Goal: Information Seeking & Learning: Compare options

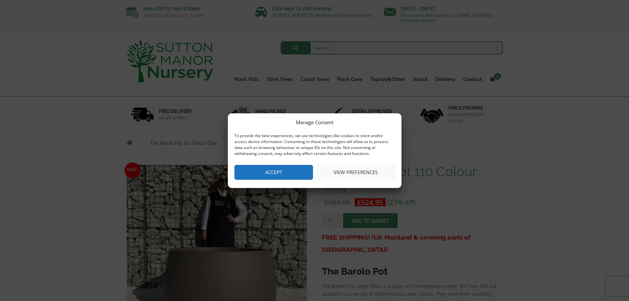
click at [345, 173] on button "View preferences" at bounding box center [355, 172] width 79 height 15
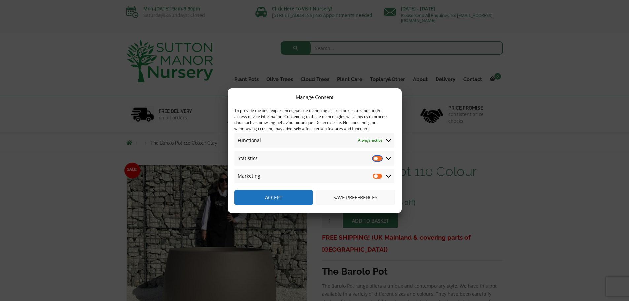
click at [378, 158] on input "Statistics" at bounding box center [378, 158] width 10 height 7
click at [378, 157] on input "Statistics" at bounding box center [378, 158] width 10 height 7
checkbox input "false"
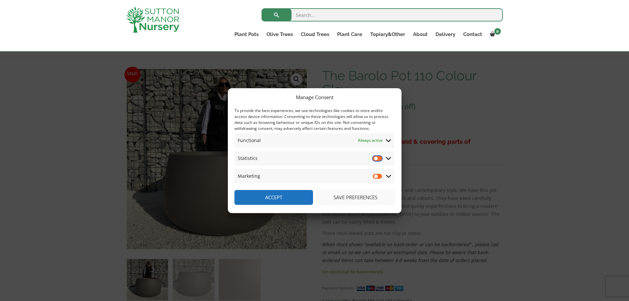
scroll to position [99, 0]
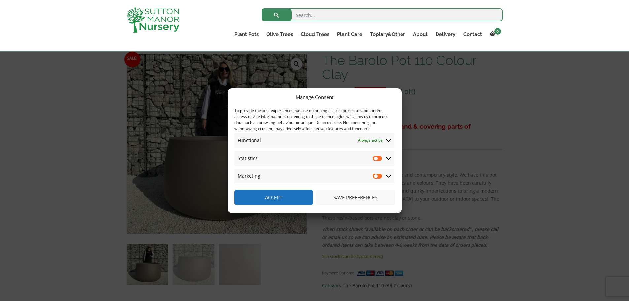
click at [346, 200] on button "Save preferences" at bounding box center [355, 197] width 79 height 15
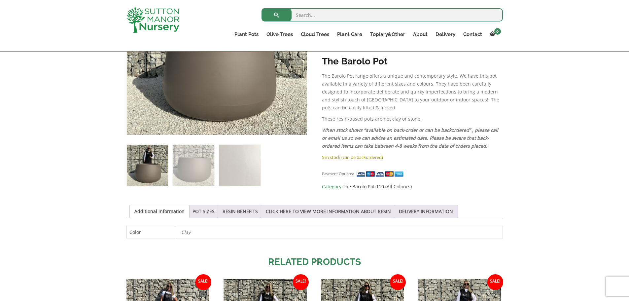
scroll to position [231, 0]
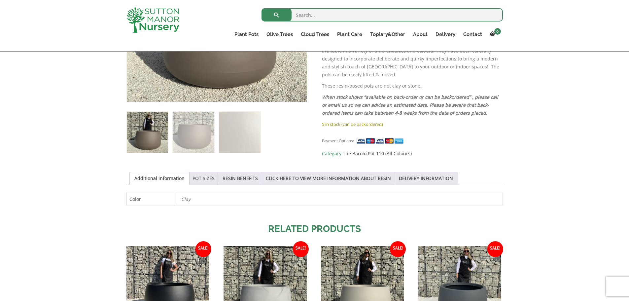
click at [200, 175] on link "POT SIZES" at bounding box center [204, 178] width 22 height 13
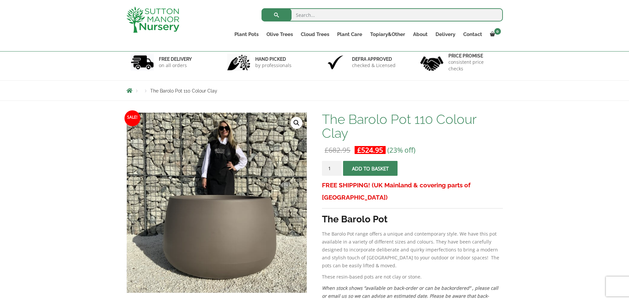
scroll to position [33, 0]
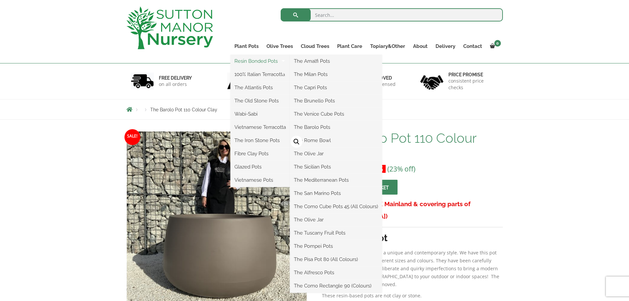
click at [256, 59] on link "Resin Bonded Pots" at bounding box center [260, 61] width 59 height 10
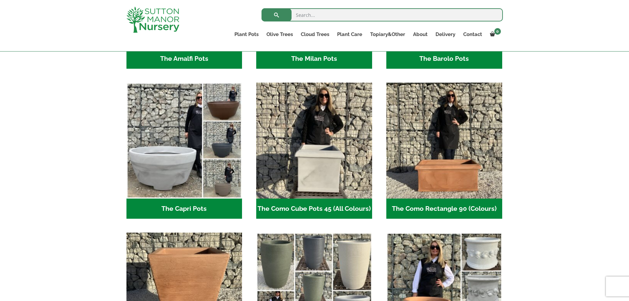
scroll to position [297, 0]
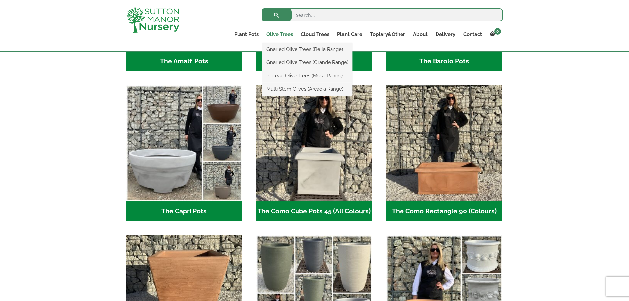
click at [286, 34] on link "Olive Trees" at bounding box center [280, 34] width 34 height 9
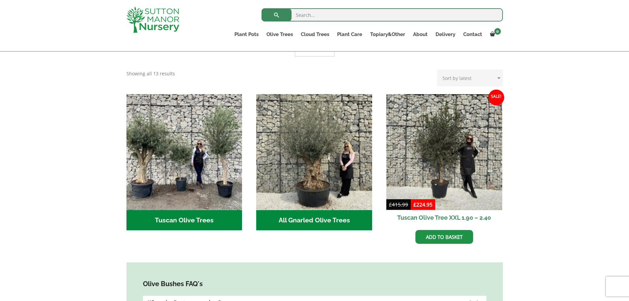
scroll to position [198, 0]
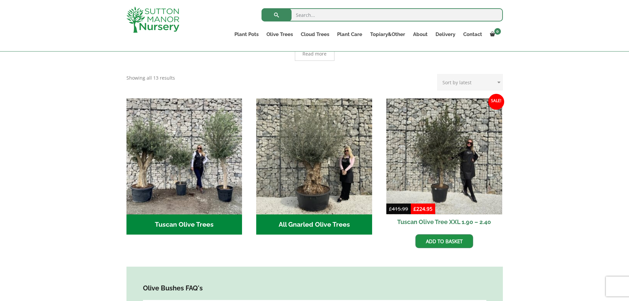
click at [173, 215] on h2 "Tuscan Olive Trees (2)" at bounding box center [184, 224] width 116 height 20
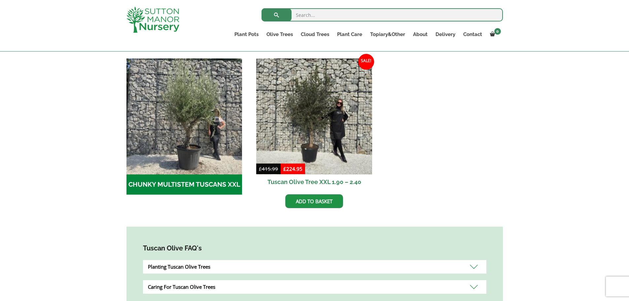
scroll to position [198, 0]
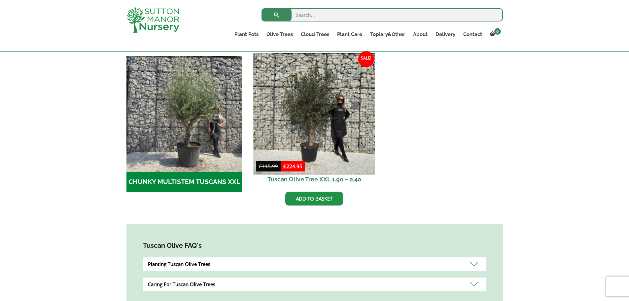
click at [300, 150] on img at bounding box center [315, 114] width 122 height 122
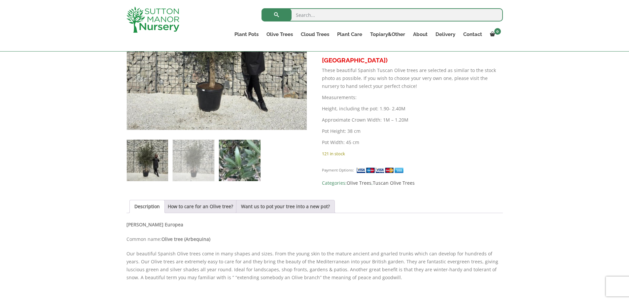
scroll to position [330, 0]
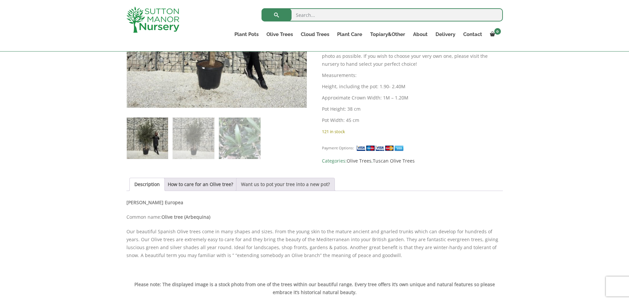
click at [303, 185] on link "Want us to pot your tree into a new pot?" at bounding box center [285, 184] width 89 height 13
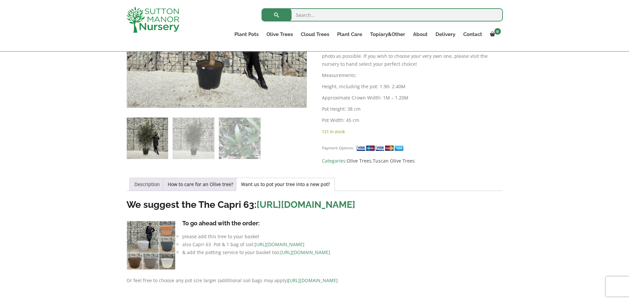
click at [148, 184] on link "Description" at bounding box center [146, 184] width 25 height 13
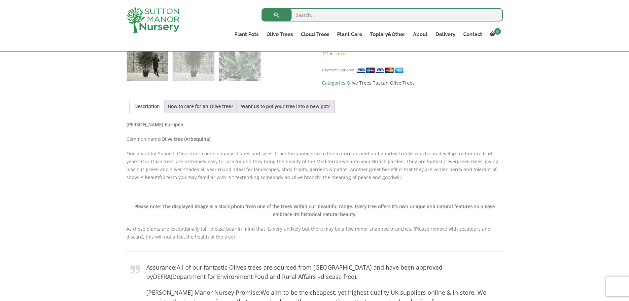
scroll to position [396, 0]
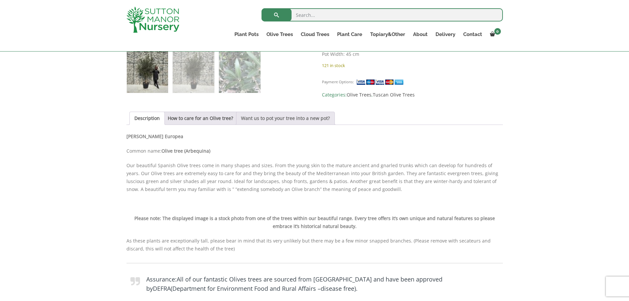
click at [274, 119] on link "Want us to pot your tree into a new pot?" at bounding box center [285, 118] width 89 height 13
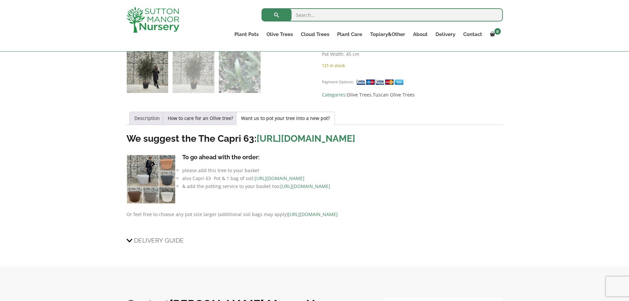
click at [157, 119] on link "Description" at bounding box center [146, 118] width 25 height 13
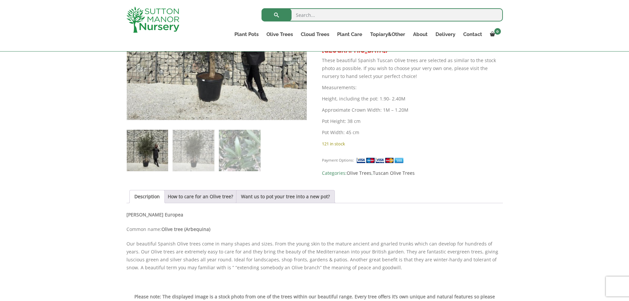
scroll to position [330, 0]
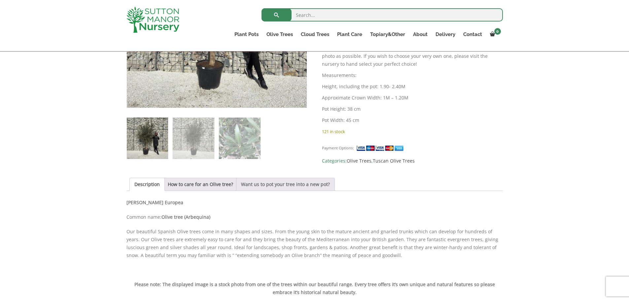
click at [304, 187] on link "Want us to pot your tree into a new pot?" at bounding box center [285, 184] width 89 height 13
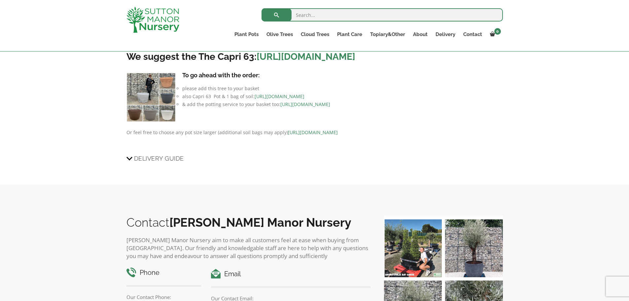
scroll to position [462, 0]
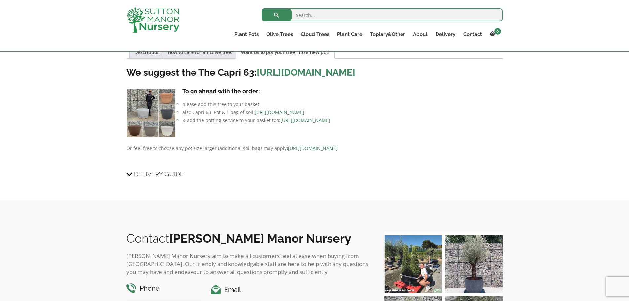
click at [257, 78] on link "https://www.suttonmanornursery.co.uk/to-view-all-colours-of-the-capri-63-pots/" at bounding box center [306, 72] width 99 height 11
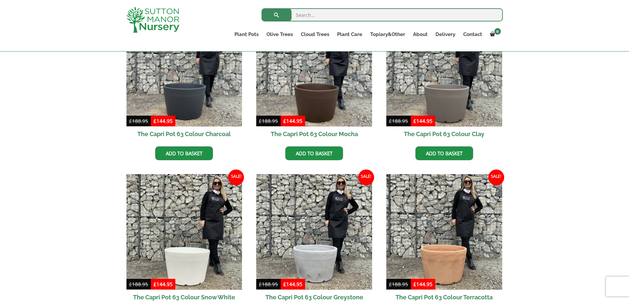
scroll to position [198, 0]
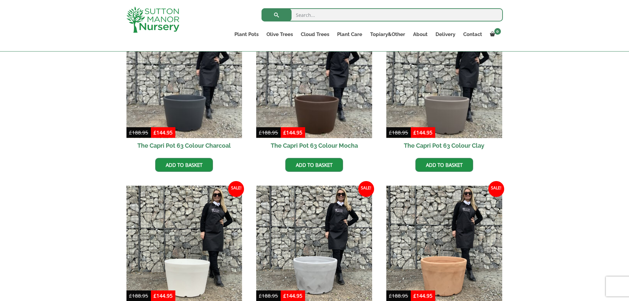
click at [193, 144] on h2 "The Capri Pot 63 Colour Charcoal" at bounding box center [184, 145] width 116 height 15
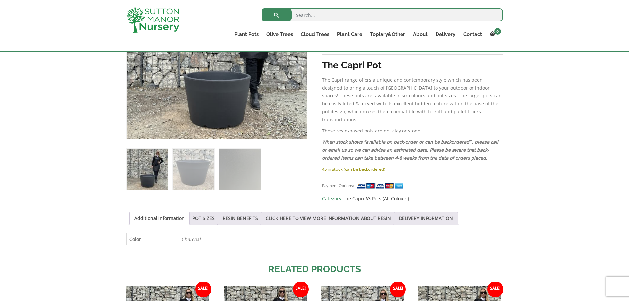
scroll to position [198, 0]
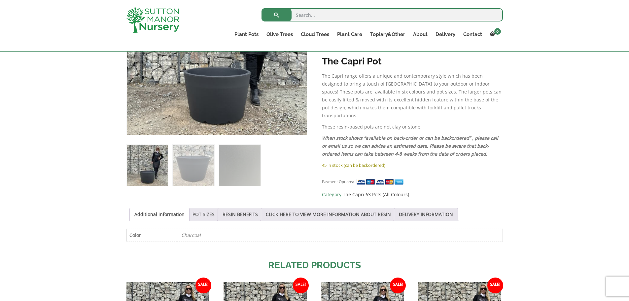
click at [193, 209] on link "POT SIZES" at bounding box center [204, 214] width 22 height 13
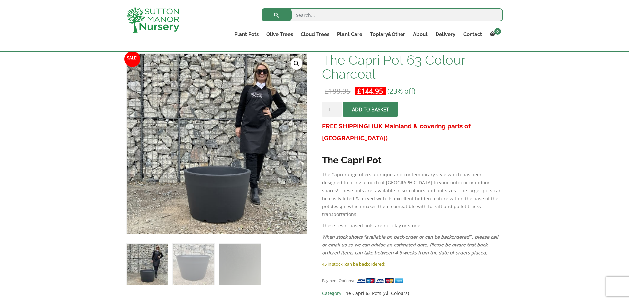
scroll to position [99, 0]
click at [207, 267] on img at bounding box center [193, 264] width 41 height 41
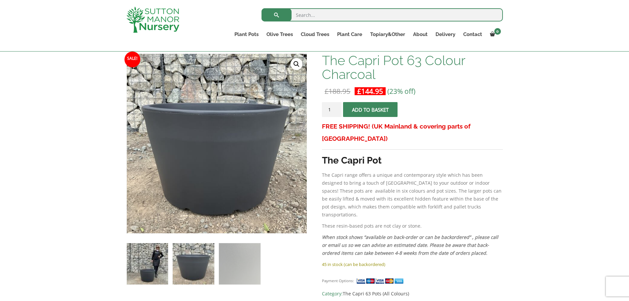
click at [142, 266] on img at bounding box center [147, 263] width 41 height 41
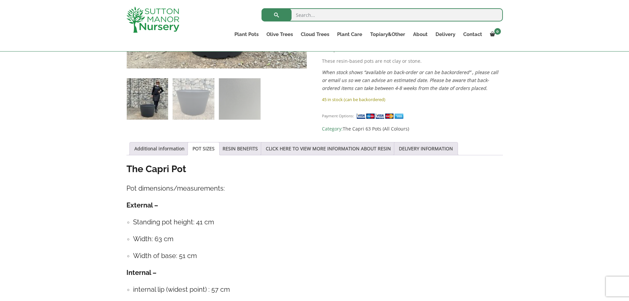
scroll to position [264, 0]
click at [252, 105] on img at bounding box center [239, 98] width 41 height 41
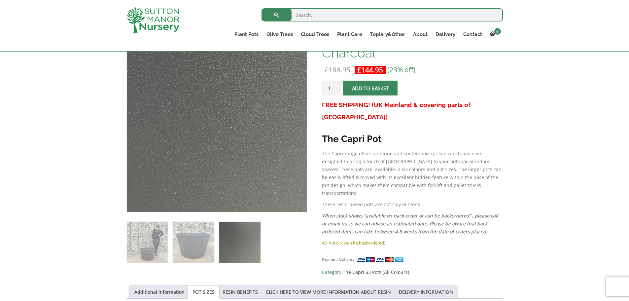
scroll to position [132, 0]
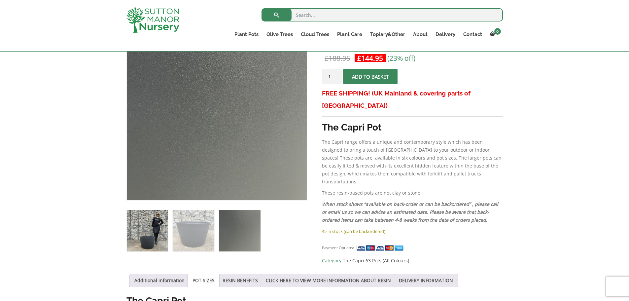
click at [138, 235] on img at bounding box center [147, 230] width 41 height 41
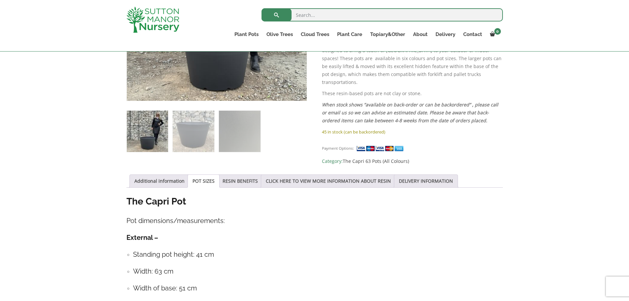
scroll to position [231, 0]
click at [231, 177] on link "RESIN BENEFITS" at bounding box center [240, 181] width 35 height 13
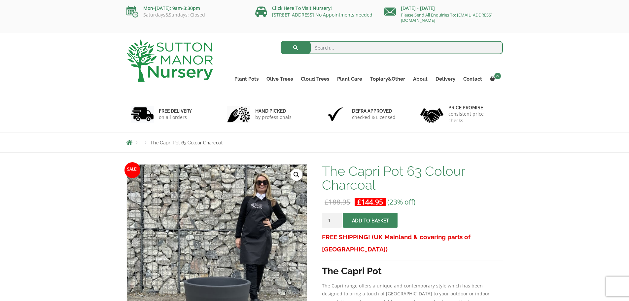
scroll to position [0, 0]
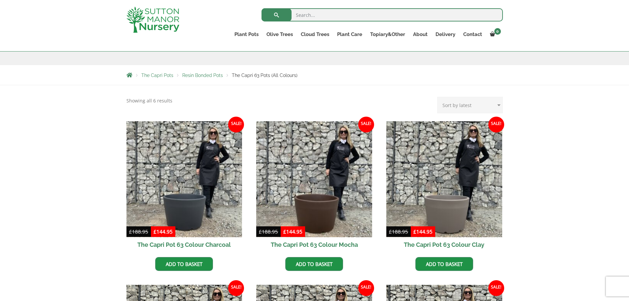
scroll to position [98, 0]
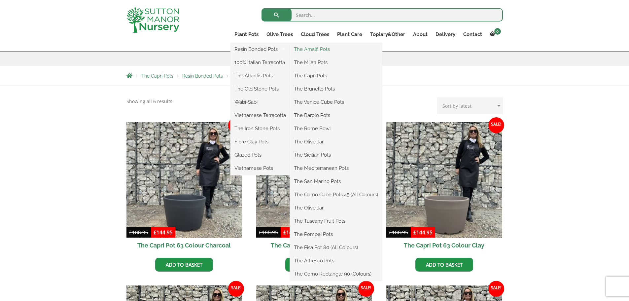
click at [311, 50] on link "The Amalfi Pots" at bounding box center [336, 49] width 92 height 10
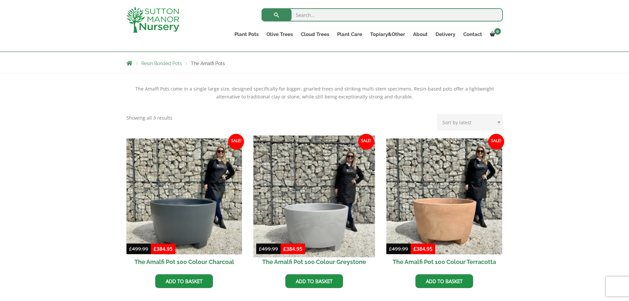
scroll to position [99, 0]
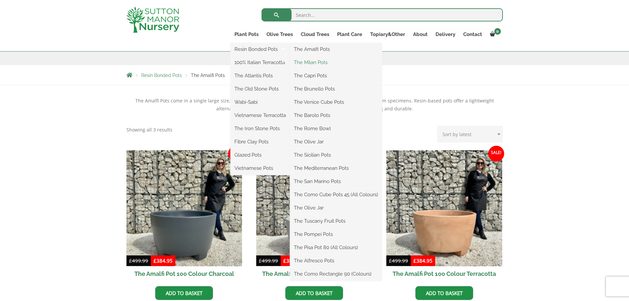
click at [307, 62] on link "The Milan Pots" at bounding box center [336, 62] width 92 height 10
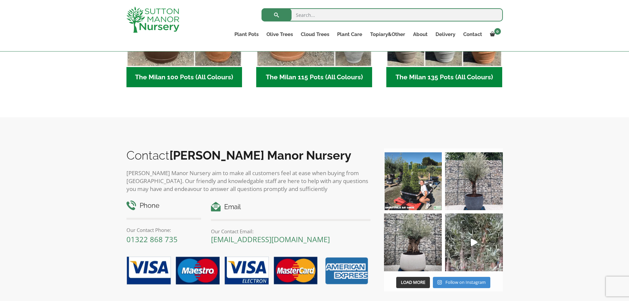
scroll to position [429, 0]
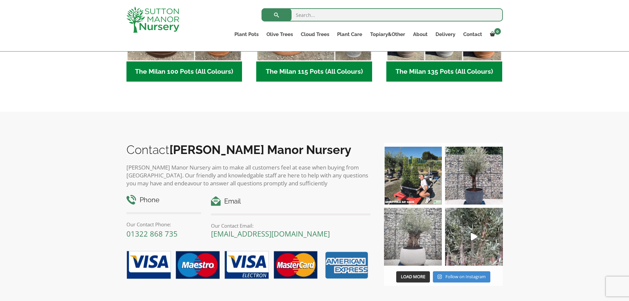
click at [414, 242] on img at bounding box center [413, 237] width 58 height 58
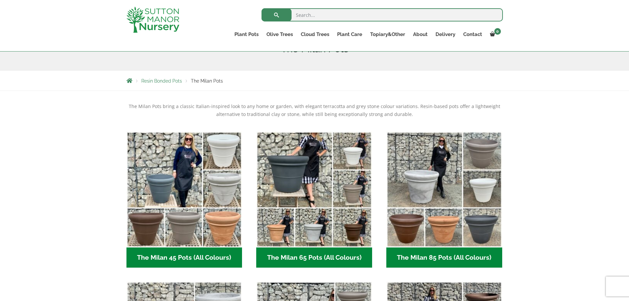
scroll to position [132, 0]
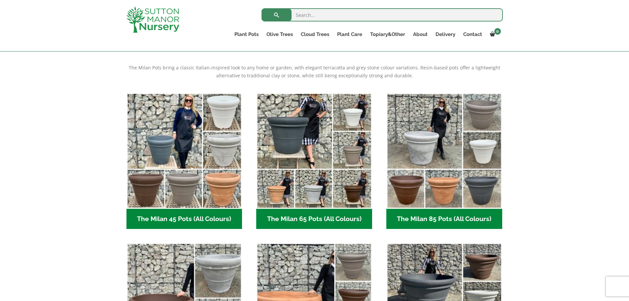
click at [315, 220] on h2 "The Milan 65 Pots (All Colours) (6)" at bounding box center [314, 219] width 116 height 20
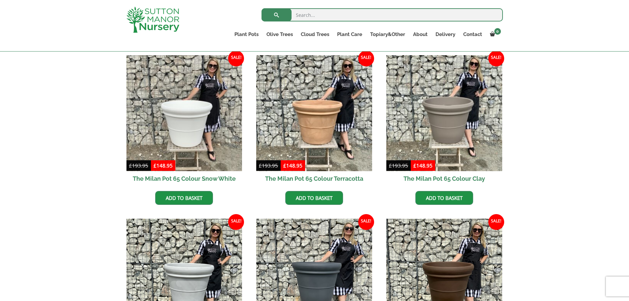
scroll to position [198, 0]
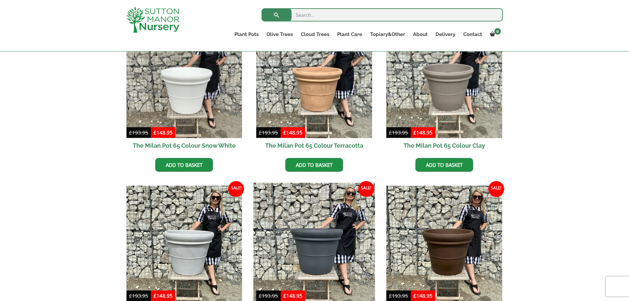
click at [321, 261] on img at bounding box center [315, 244] width 122 height 122
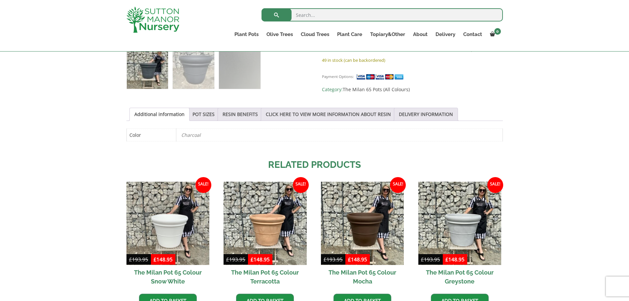
scroll to position [297, 0]
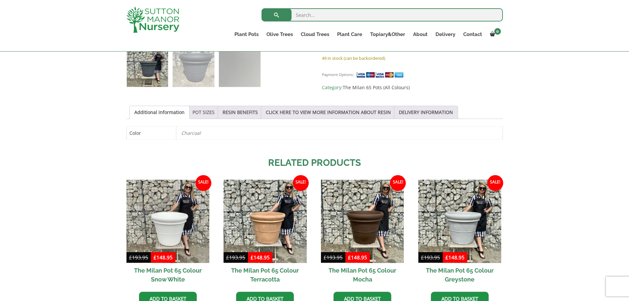
click at [204, 113] on link "POT SIZES" at bounding box center [204, 112] width 22 height 13
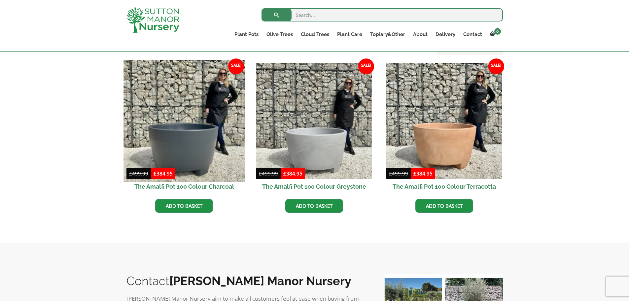
scroll to position [198, 0]
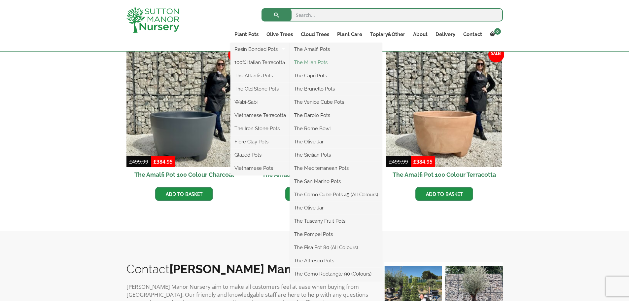
click at [310, 62] on link "The Milan Pots" at bounding box center [336, 62] width 92 height 10
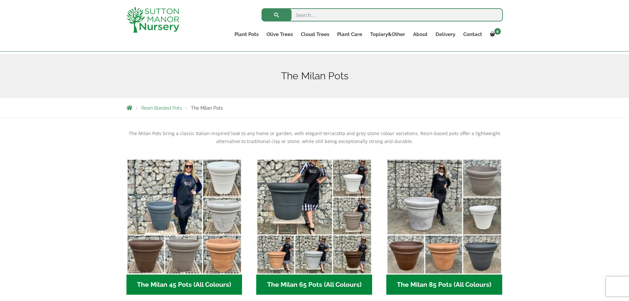
scroll to position [66, 0]
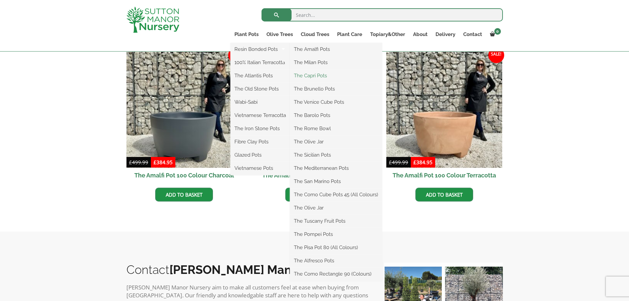
click at [308, 76] on link "The Capri Pots" at bounding box center [336, 76] width 92 height 10
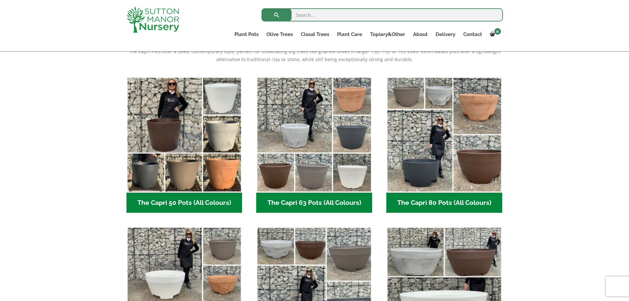
scroll to position [132, 0]
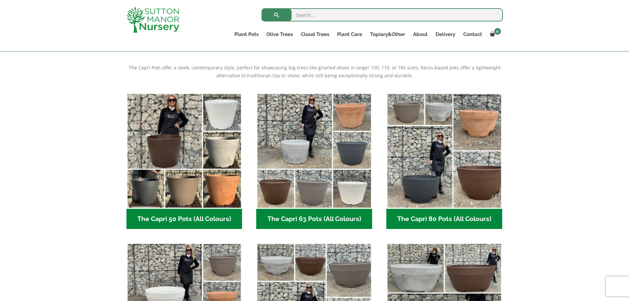
click at [456, 217] on h2 "The Capri 80 Pots (All Colours) (6)" at bounding box center [444, 219] width 116 height 20
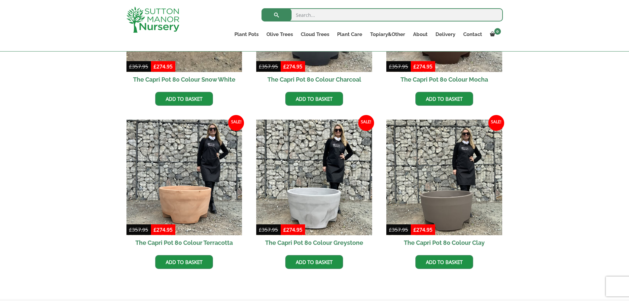
scroll to position [297, 0]
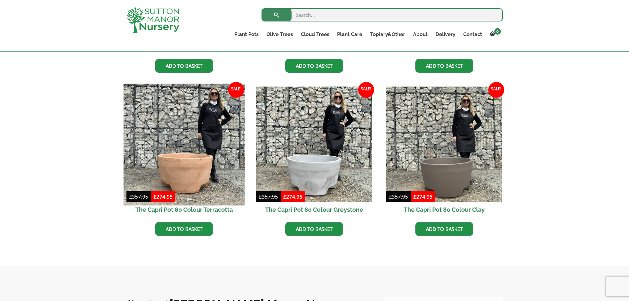
click at [201, 184] on img at bounding box center [185, 145] width 122 height 122
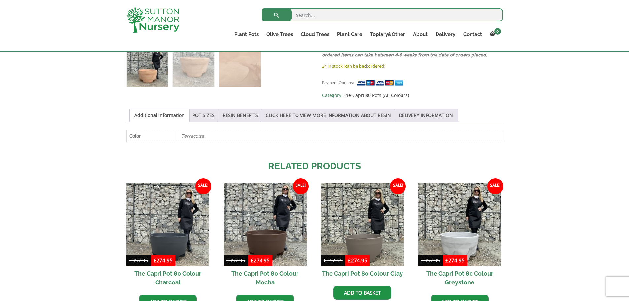
scroll to position [330, 0]
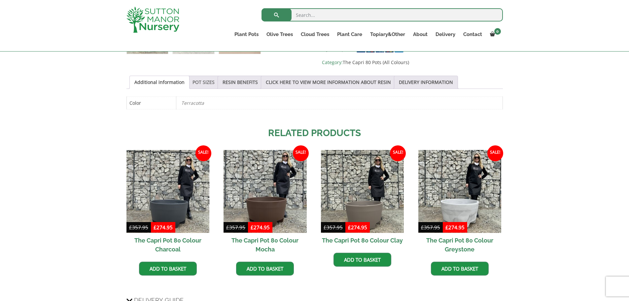
click at [202, 78] on link "POT SIZES" at bounding box center [204, 82] width 22 height 13
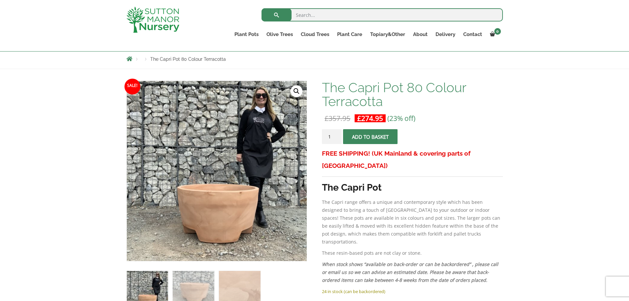
scroll to position [66, 0]
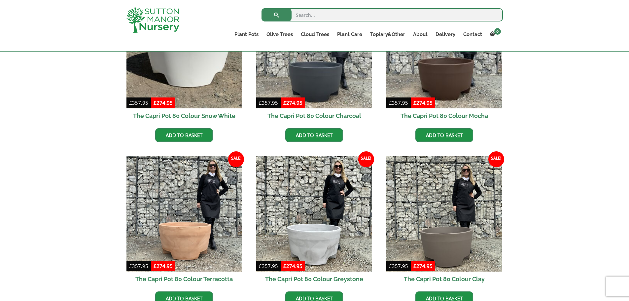
scroll to position [198, 0]
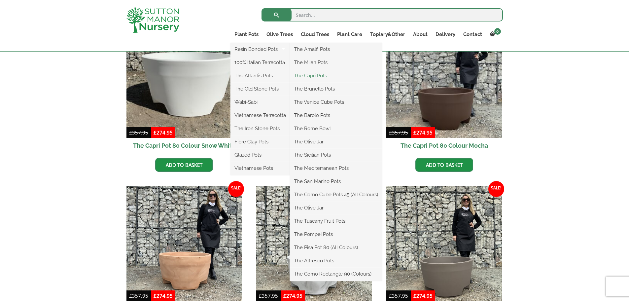
click at [311, 75] on link "The Capri Pots" at bounding box center [336, 76] width 92 height 10
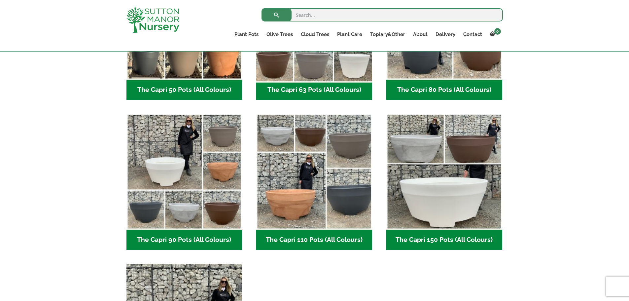
scroll to position [264, 0]
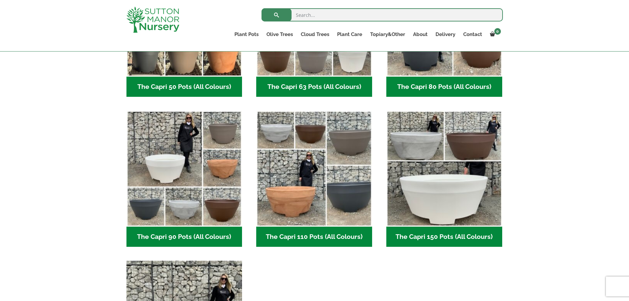
click at [200, 236] on h2 "The Capri 90 Pots (All Colours) (6)" at bounding box center [184, 237] width 116 height 20
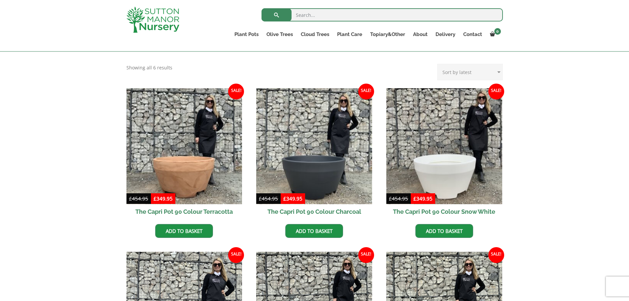
scroll to position [165, 0]
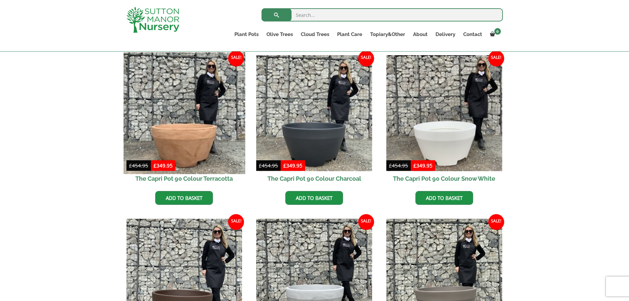
click at [186, 154] on img at bounding box center [185, 113] width 122 height 122
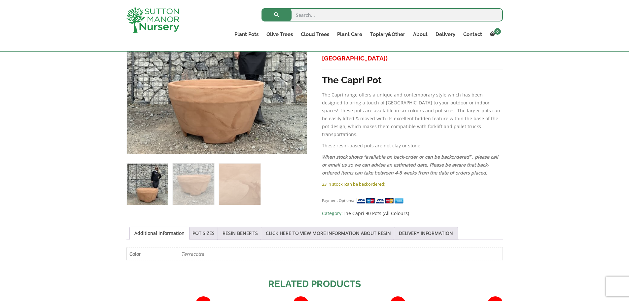
scroll to position [165, 0]
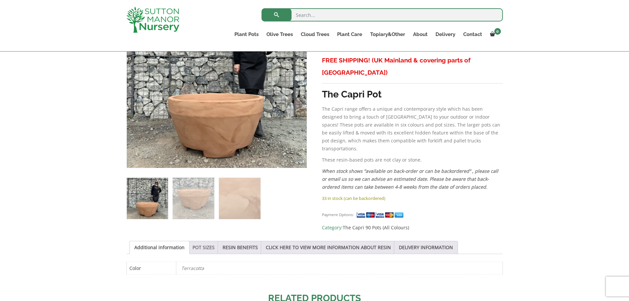
click at [209, 242] on link "POT SIZES" at bounding box center [204, 247] width 22 height 13
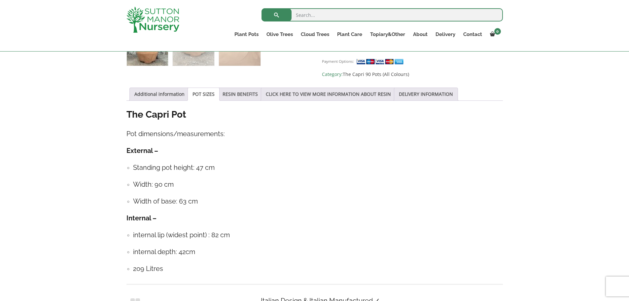
scroll to position [330, 0]
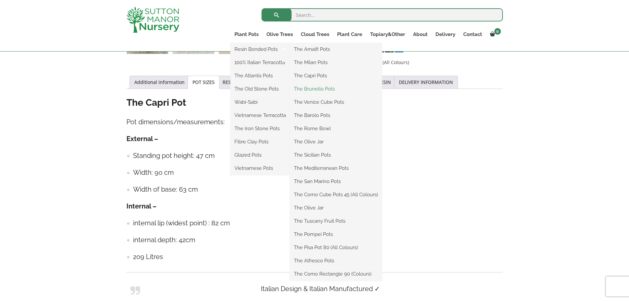
click at [304, 89] on link "The Brunello Pots" at bounding box center [336, 89] width 92 height 10
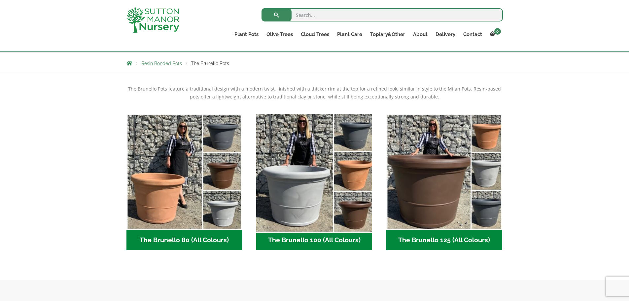
scroll to position [99, 0]
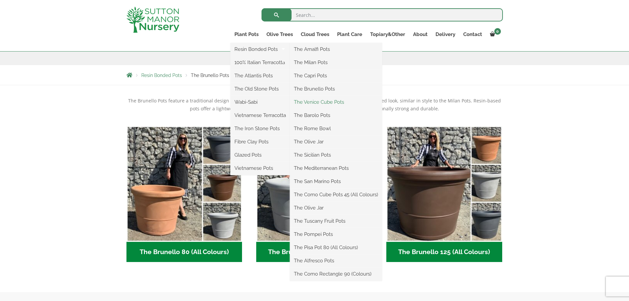
click at [322, 99] on link "The Venice Cube Pots" at bounding box center [336, 102] width 92 height 10
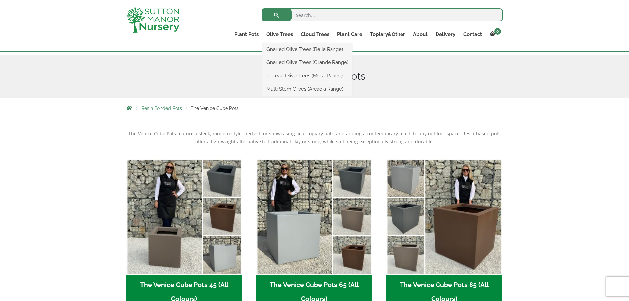
scroll to position [99, 0]
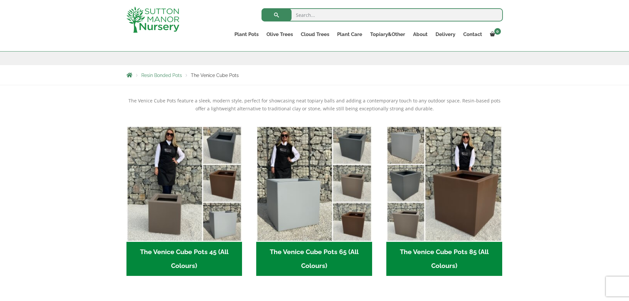
click at [434, 252] on h2 "The Venice Cube Pots 85 (All Colours) (4)" at bounding box center [444, 259] width 116 height 34
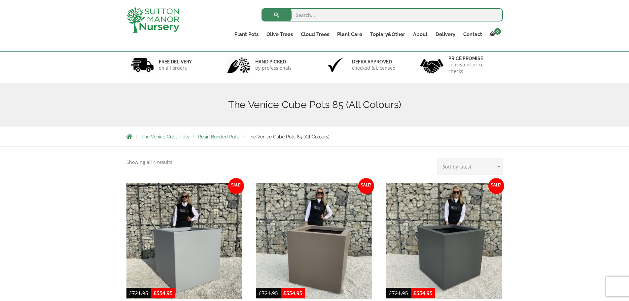
scroll to position [33, 0]
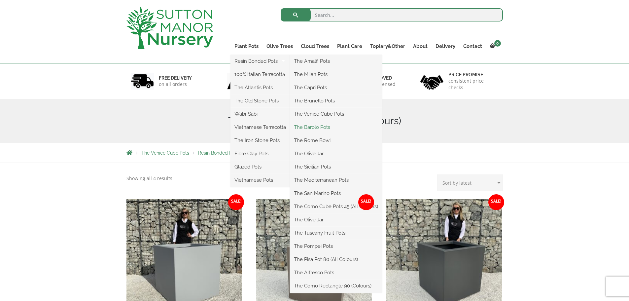
click at [312, 128] on link "The Barolo Pots" at bounding box center [336, 127] width 92 height 10
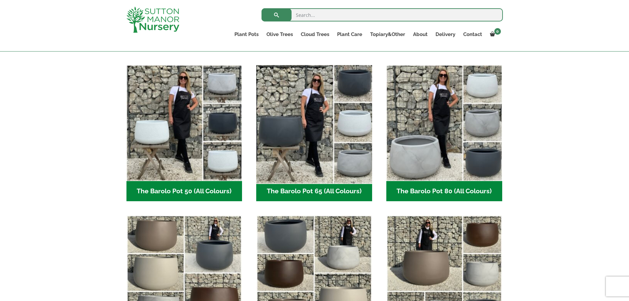
scroll to position [165, 0]
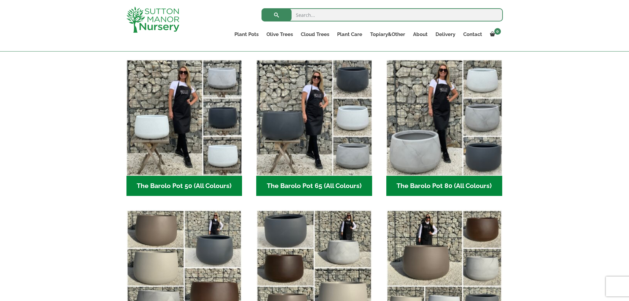
click at [443, 186] on h2 "The Barolo Pot 80 (All Colours) (7)" at bounding box center [444, 186] width 116 height 20
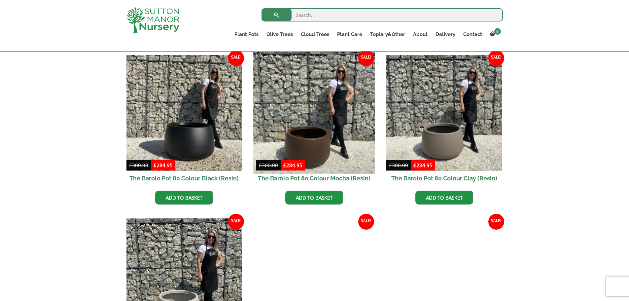
scroll to position [165, 0]
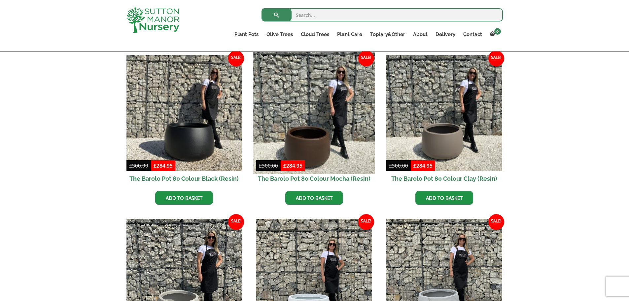
click at [318, 163] on img at bounding box center [315, 113] width 122 height 122
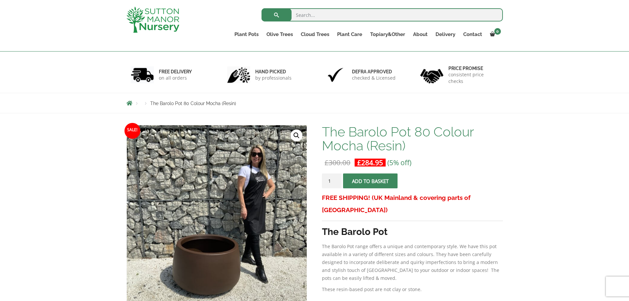
scroll to position [132, 0]
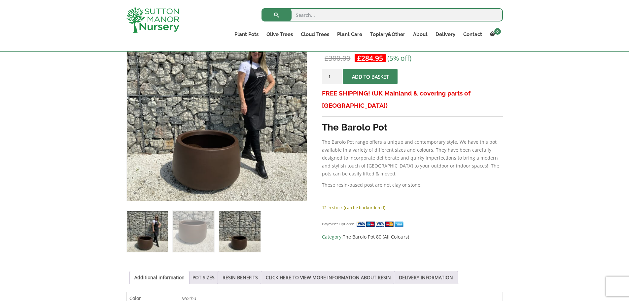
click at [245, 233] on img at bounding box center [239, 231] width 41 height 41
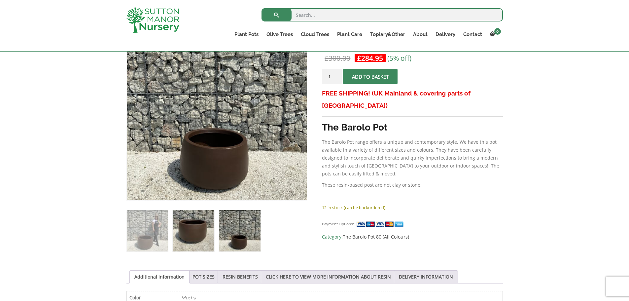
click at [195, 245] on img at bounding box center [193, 230] width 41 height 41
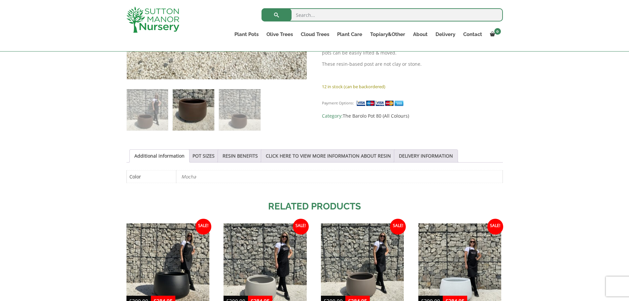
scroll to position [297, 0]
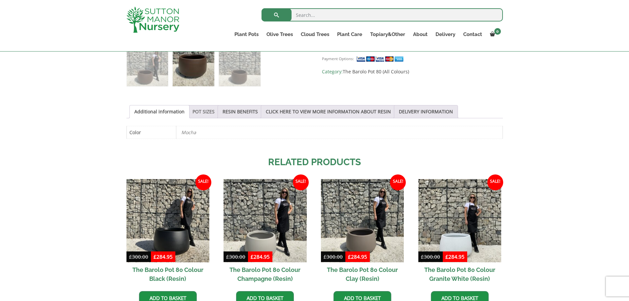
click at [206, 115] on link "POT SIZES" at bounding box center [204, 111] width 22 height 13
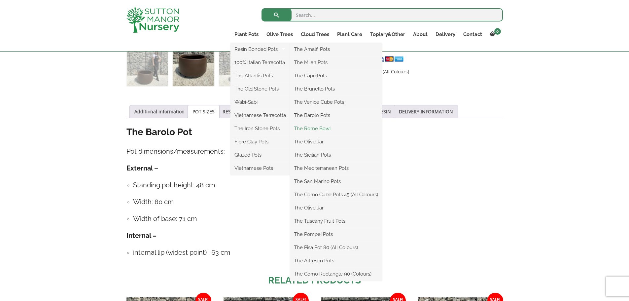
click at [304, 126] on link "The Rome Bowl" at bounding box center [336, 129] width 92 height 10
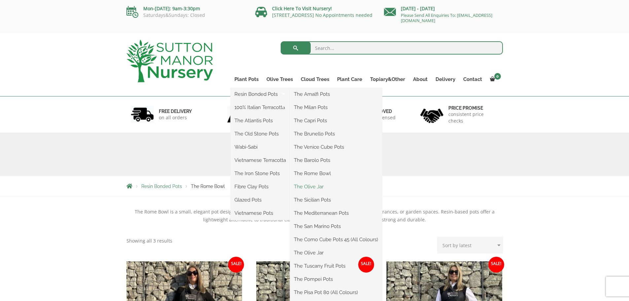
click at [310, 186] on link "The Olive Jar" at bounding box center [336, 187] width 92 height 10
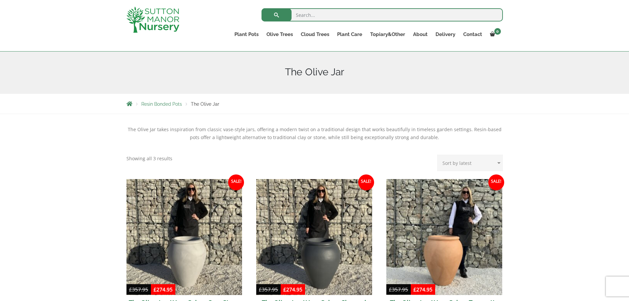
scroll to position [99, 0]
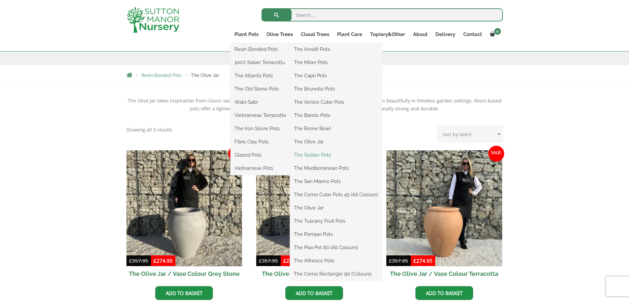
click at [318, 155] on link "The Sicilian Pots" at bounding box center [336, 155] width 92 height 10
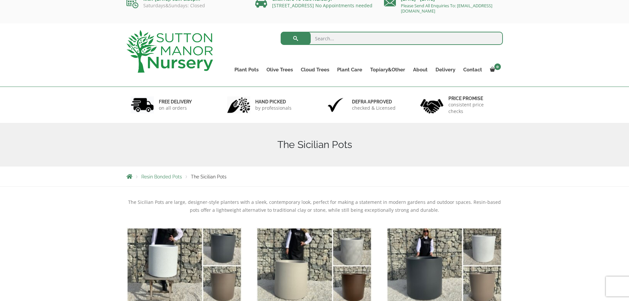
scroll to position [33, 0]
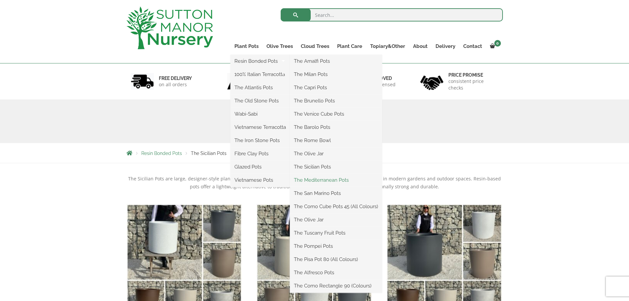
click at [315, 179] on link "The Mediterranean Pots" at bounding box center [336, 180] width 92 height 10
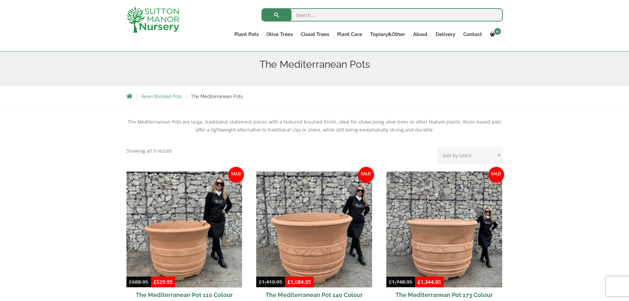
scroll to position [66, 0]
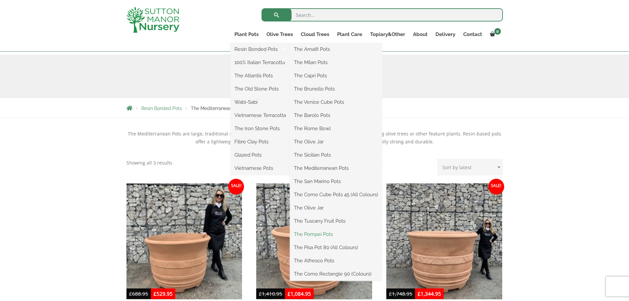
click at [321, 234] on link "The Pompei Pots" at bounding box center [336, 234] width 92 height 10
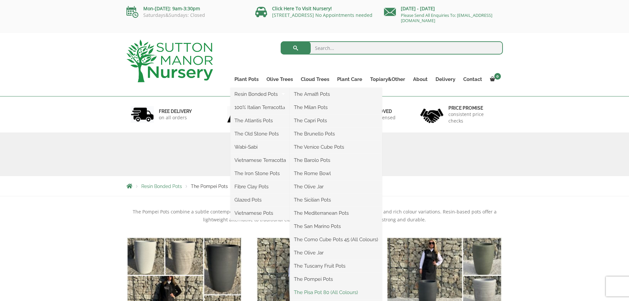
click at [316, 292] on link "The Pisa Pot 80 (All Colours)" at bounding box center [336, 292] width 92 height 10
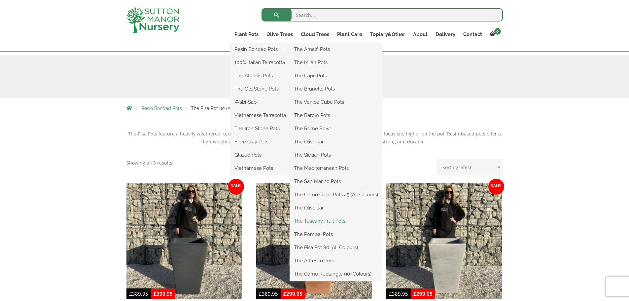
click at [323, 220] on link "The Tuscany Fruit Pots" at bounding box center [336, 221] width 92 height 10
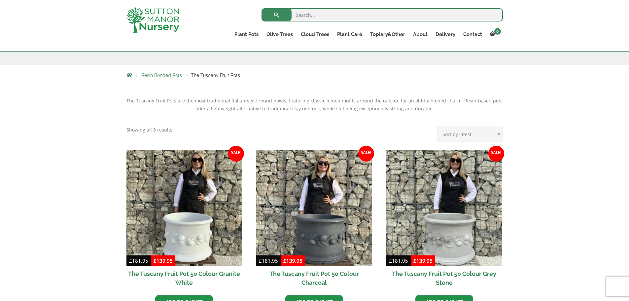
scroll to position [66, 0]
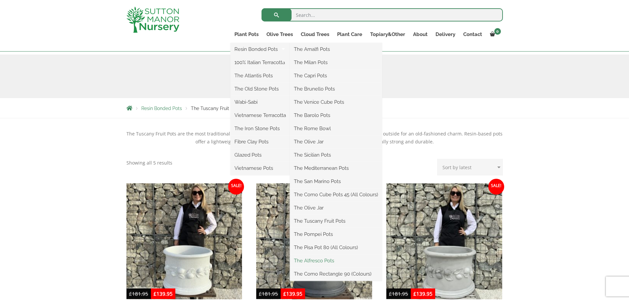
click at [321, 260] on link "The Alfresco Pots" at bounding box center [336, 261] width 92 height 10
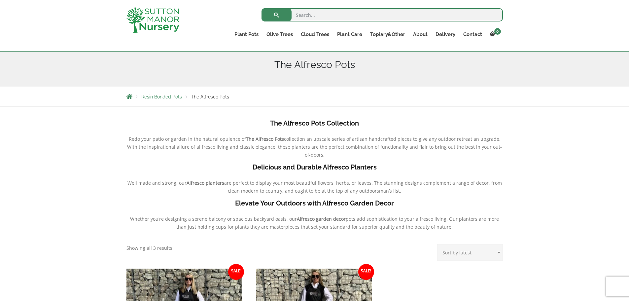
scroll to position [66, 0]
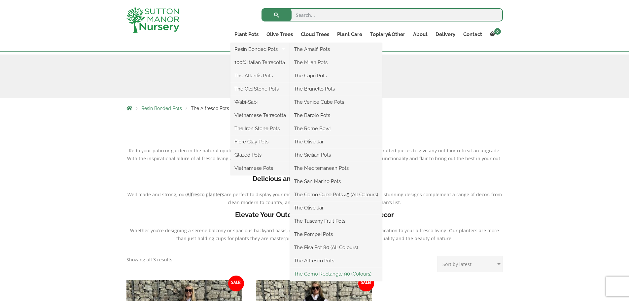
click at [317, 272] on link "The Como Rectangle 90 (Colours)" at bounding box center [336, 274] width 92 height 10
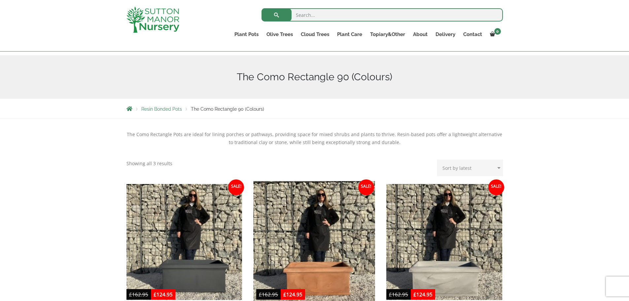
scroll to position [33, 0]
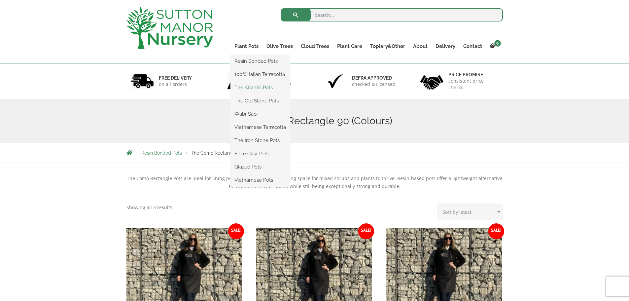
click at [262, 88] on link "The Atlantis Pots" at bounding box center [260, 88] width 59 height 10
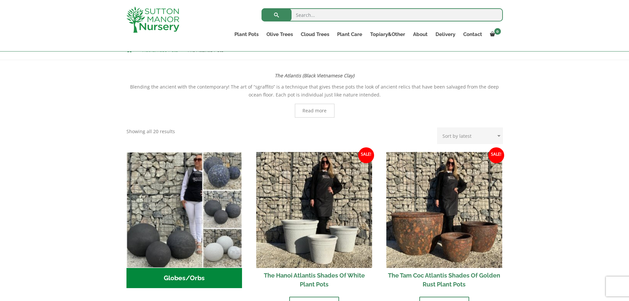
scroll to position [132, 0]
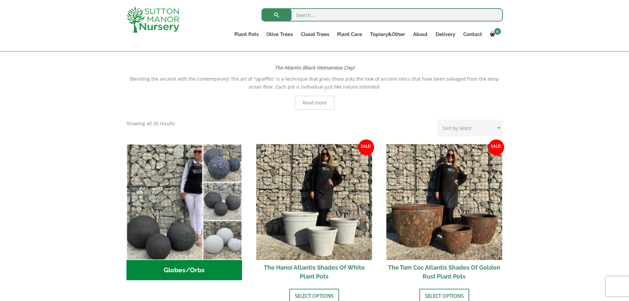
click at [305, 105] on span "Read more" at bounding box center [315, 102] width 24 height 5
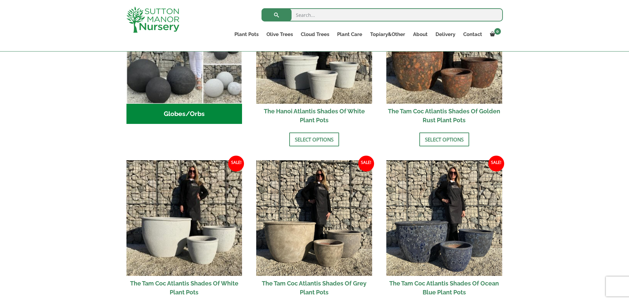
scroll to position [429, 0]
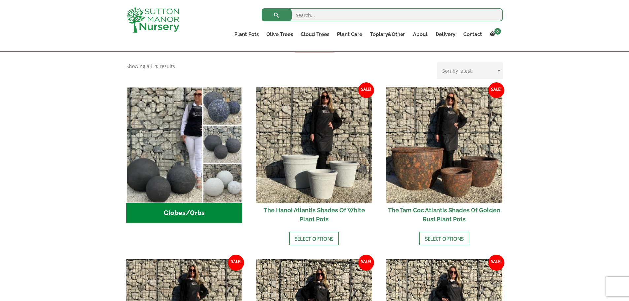
click at [453, 210] on h2 "The Tam Coc Atlantis Shades Of Golden Rust Plant Pots" at bounding box center [444, 215] width 116 height 24
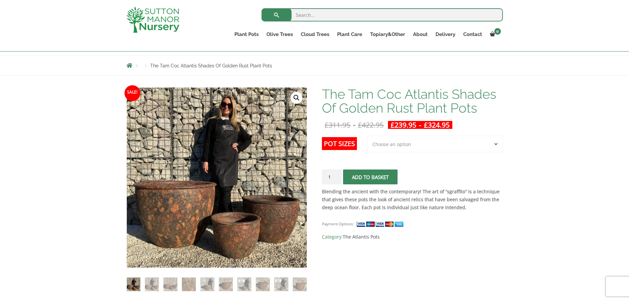
scroll to position [66, 0]
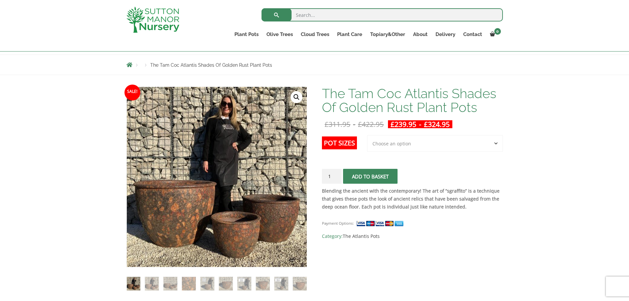
click at [495, 144] on select "Choose an option 3rd to Largest Pot In The Picture 2nd to Largest Pot In The Pi…" at bounding box center [435, 143] width 136 height 17
select select "2nd to Largest Pot In The Picture"
click at [368, 135] on select "Choose an option 3rd to Largest Pot In The Picture 2nd to Largest Pot In The Pi…" at bounding box center [435, 143] width 136 height 17
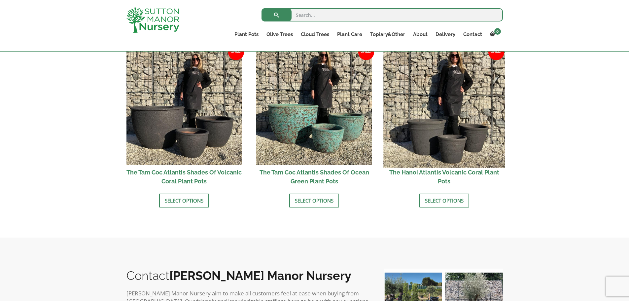
scroll to position [594, 0]
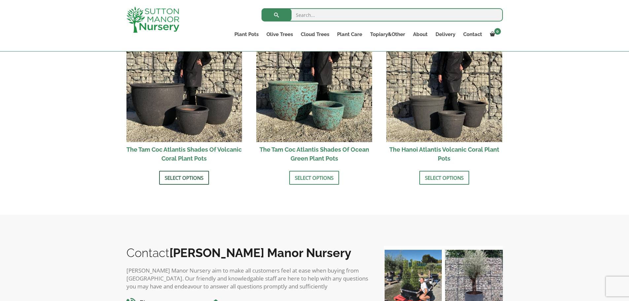
click at [196, 175] on link "Select options" at bounding box center [184, 178] width 50 height 14
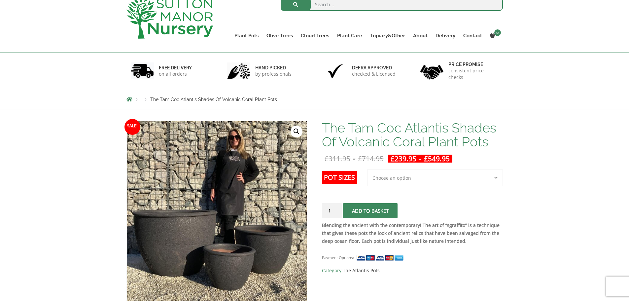
scroll to position [66, 0]
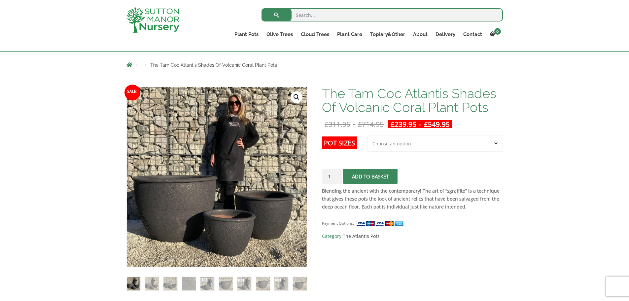
click at [496, 143] on select "Choose an option 3rd to Largest Pot In The Picture 2nd to Largest Pot In The Pi…" at bounding box center [435, 143] width 136 height 17
select select "Largest pot In The Picture"
click at [368, 135] on select "Choose an option 3rd to Largest Pot In The Picture 2nd to Largest Pot In The Pi…" at bounding box center [435, 143] width 136 height 17
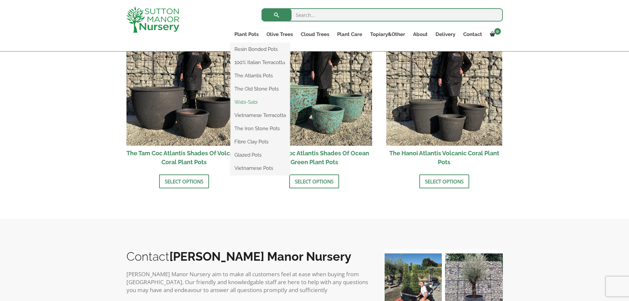
click at [262, 101] on link "Wabi-Sabi" at bounding box center [260, 102] width 59 height 10
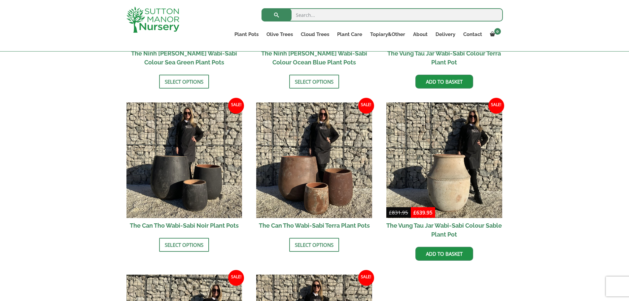
scroll to position [627, 0]
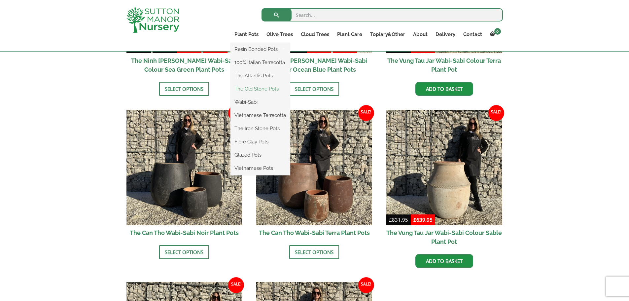
click at [254, 87] on link "The Old Stone Pots" at bounding box center [260, 89] width 59 height 10
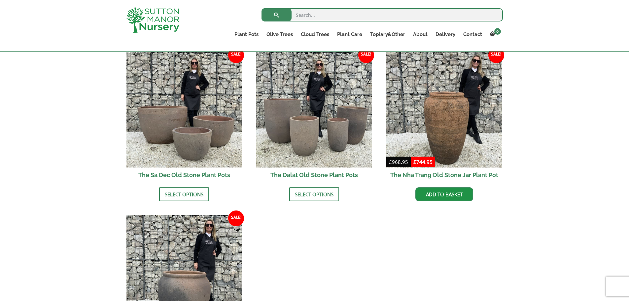
scroll to position [396, 0]
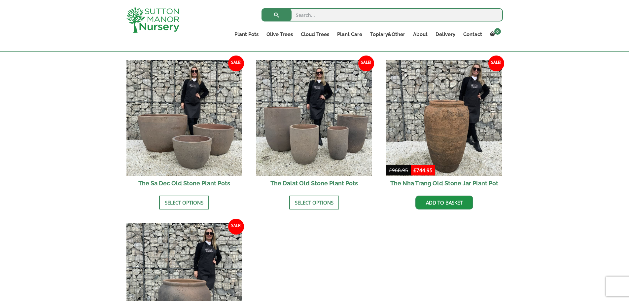
click at [170, 176] on h2 "The Sa Dec Old Stone Plant Pots" at bounding box center [184, 183] width 116 height 15
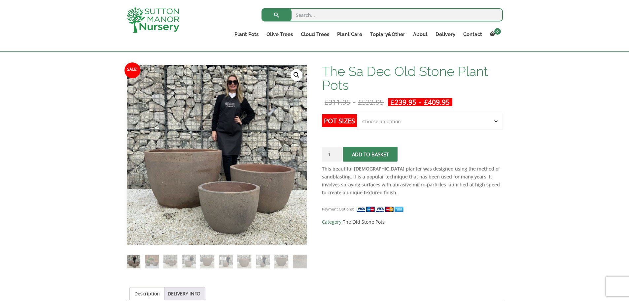
scroll to position [66, 0]
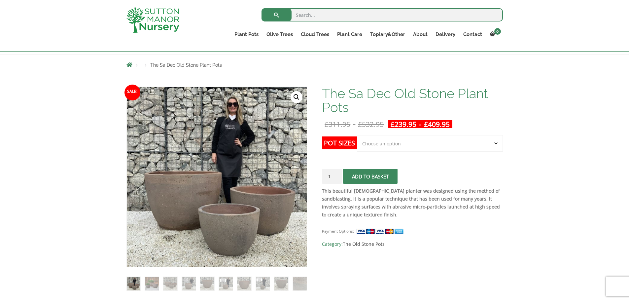
click at [493, 145] on select "Choose an option Click here to buy the 3rd to Largest Pot In The Picture Click …" at bounding box center [430, 143] width 146 height 17
select select "Click here to buy the Largest pot In The Picture"
click at [357, 135] on select "Choose an option Click here to buy the 3rd to Largest Pot In The Picture Click …" at bounding box center [430, 143] width 146 height 17
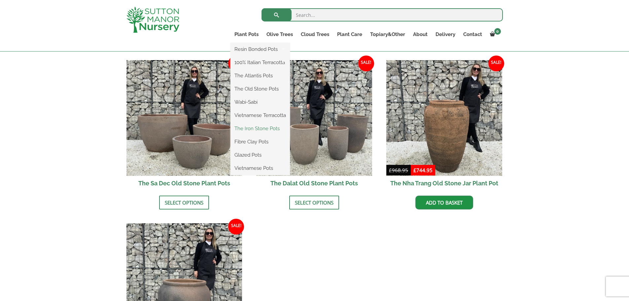
click at [261, 126] on link "The Iron Stone Pots" at bounding box center [260, 129] width 59 height 10
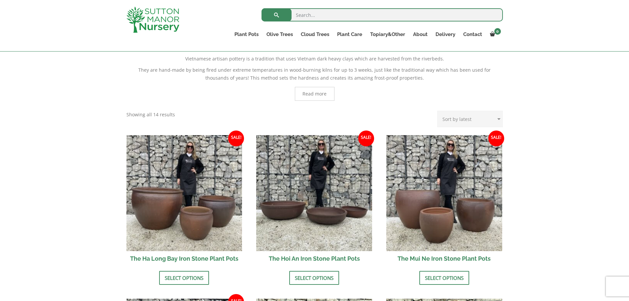
scroll to position [132, 0]
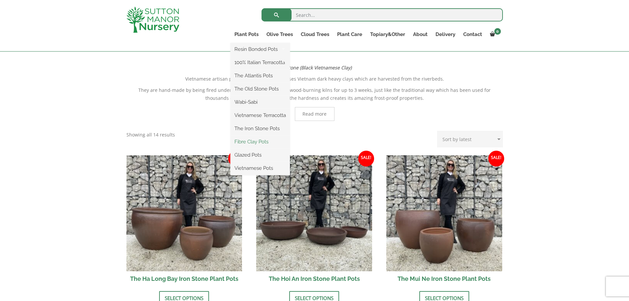
click at [254, 143] on link "Fibre Clay Pots" at bounding box center [260, 142] width 59 height 10
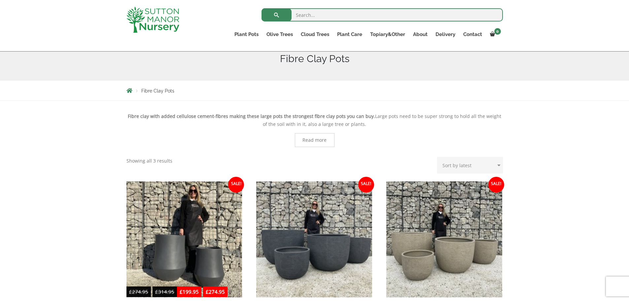
scroll to position [99, 0]
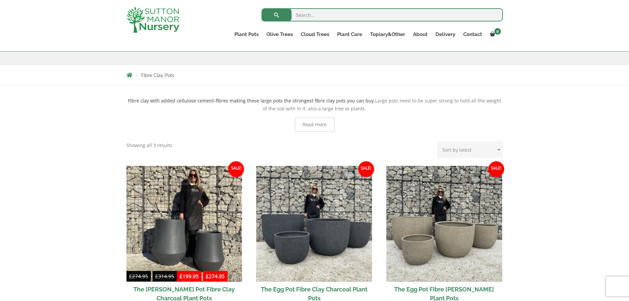
click at [314, 127] on span "Read more" at bounding box center [315, 124] width 24 height 5
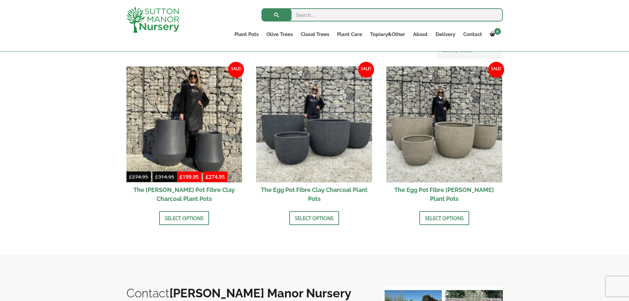
scroll to position [528, 0]
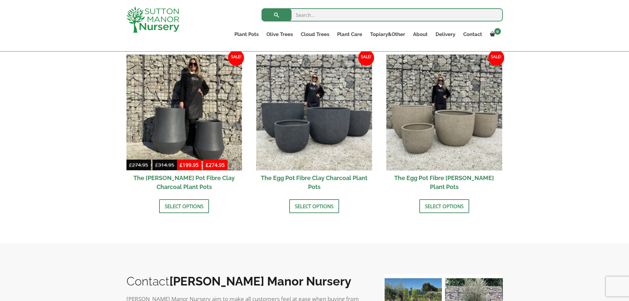
click at [342, 177] on h2 "The Egg Pot Fibre Clay Charcoal Plant Pots" at bounding box center [314, 182] width 116 height 24
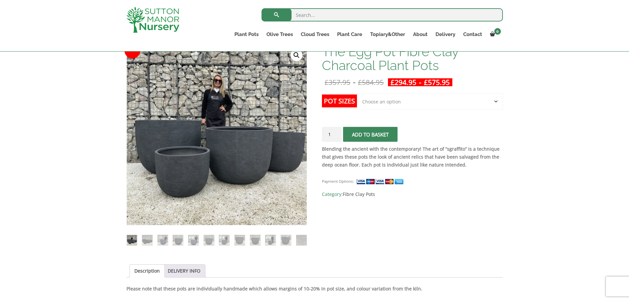
scroll to position [66, 0]
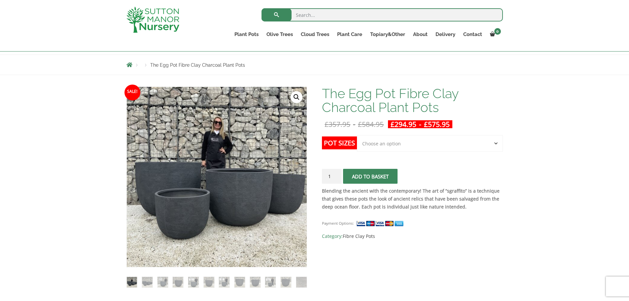
click at [497, 144] on select "Choose an option Click here to buy the 5th To Largest Pot In The Picture Click …" at bounding box center [430, 143] width 146 height 17
click at [357, 135] on select "Choose an option Click here to buy the 5th To Largest Pot In The Picture Click …" at bounding box center [430, 143] width 146 height 17
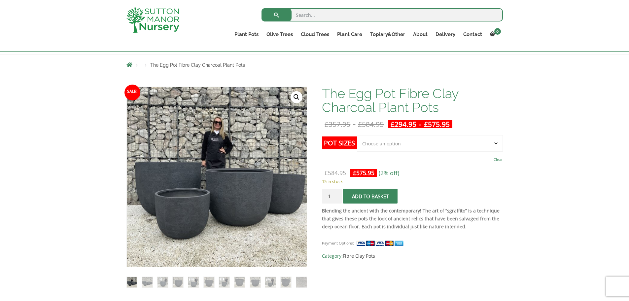
click at [495, 142] on select "Choose an option Click here to buy the 5th To Largest Pot In The Picture Click …" at bounding box center [430, 143] width 146 height 17
click at [357, 135] on select "Choose an option Click here to buy the 5th To Largest Pot In The Picture Click …" at bounding box center [430, 143] width 146 height 17
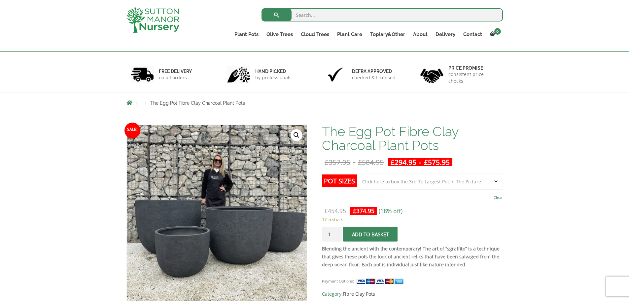
scroll to position [0, 0]
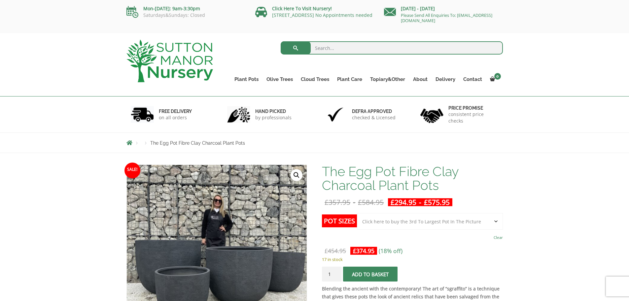
click at [498, 222] on select "Choose an option Click here to buy the 5th To Largest Pot In The Picture Click …" at bounding box center [430, 221] width 146 height 17
click at [357, 213] on select "Choose an option Click here to buy the 5th To Largest Pot In The Picture Click …" at bounding box center [430, 221] width 146 height 17
select select "Click here to buy the 4th To Largest Pot In The Picture"
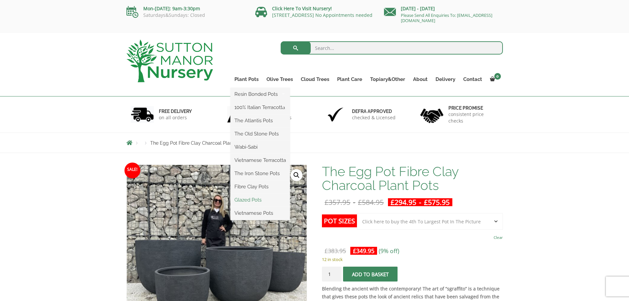
click at [252, 197] on link "Glazed Pots" at bounding box center [260, 200] width 59 height 10
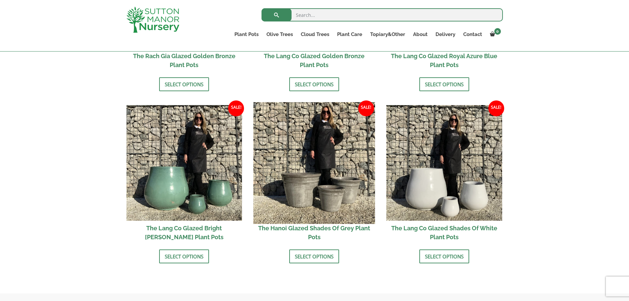
scroll to position [627, 0]
